Goal: Information Seeking & Learning: Learn about a topic

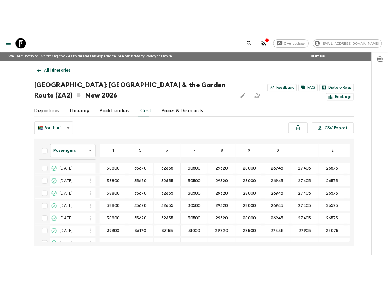
scroll to position [1, 1]
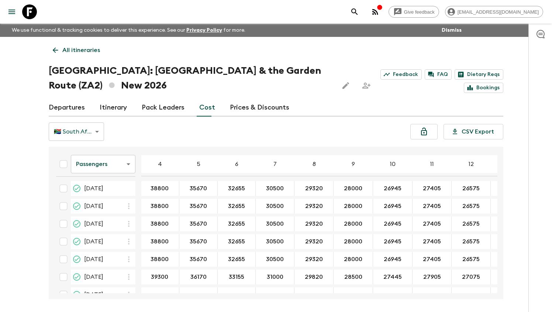
click at [74, 58] on div "All itineraries [GEOGRAPHIC_DATA]: [GEOGRAPHIC_DATA] (ZA2) New 2026 Feedback FA…" at bounding box center [276, 168] width 472 height 262
click at [72, 51] on p "All itineraries" at bounding box center [81, 50] width 38 height 9
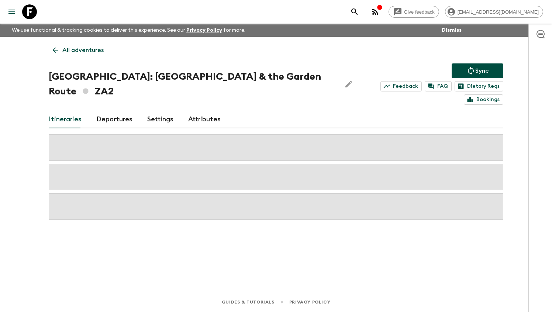
click at [72, 51] on p "All adventures" at bounding box center [82, 50] width 41 height 9
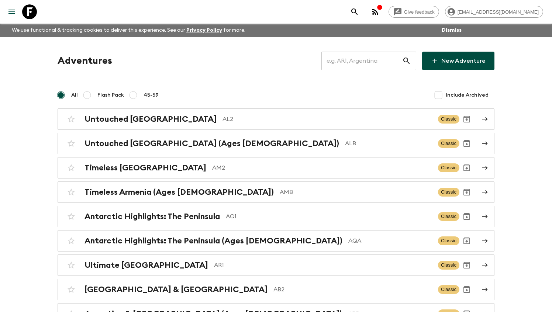
click at [366, 61] on input "text" at bounding box center [361, 61] width 81 height 21
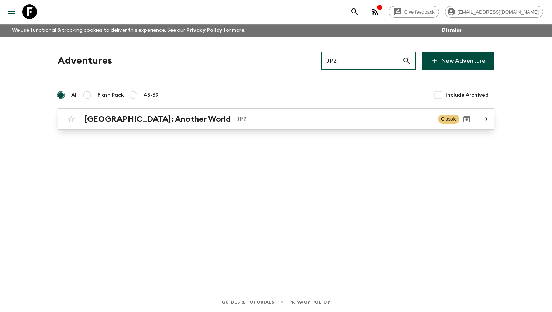
type input "JP2"
click at [325, 118] on p "JP2" at bounding box center [333, 119] width 195 height 9
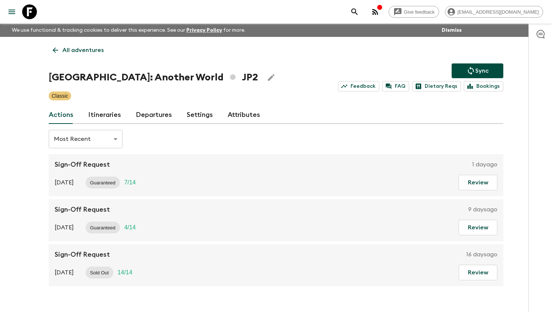
click at [101, 124] on div "All adventures Japan: Another World JP2 Sync Feedback FAQ Dietary Reqs Bookings…" at bounding box center [276, 161] width 472 height 249
click at [99, 117] on link "Itineraries" at bounding box center [104, 115] width 33 height 18
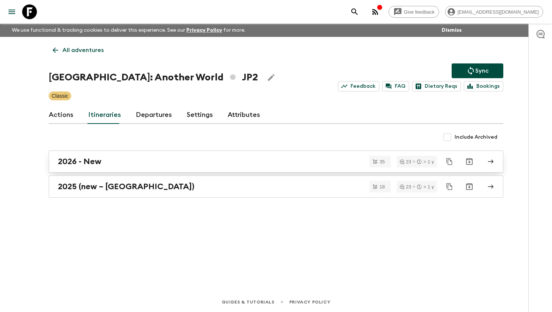
click at [108, 160] on div "2026 - New" at bounding box center [269, 162] width 422 height 10
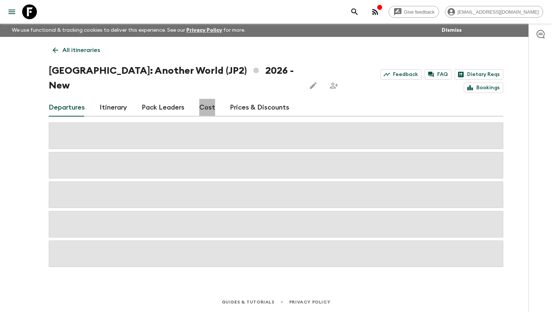
click at [200, 99] on link "Cost" at bounding box center [207, 108] width 16 height 18
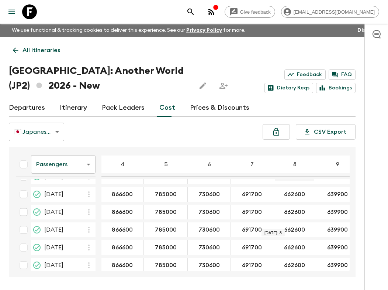
scroll to position [67, 0]
